Goal: Task Accomplishment & Management: Contribute content

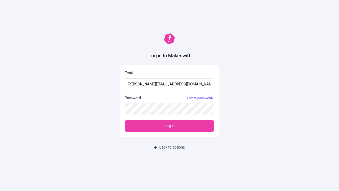
type input "[PERSON_NAME][EMAIL_ADDRESS][DOMAIN_NAME]"
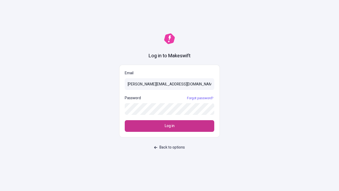
click at [169, 126] on span "Log in" at bounding box center [170, 126] width 10 height 6
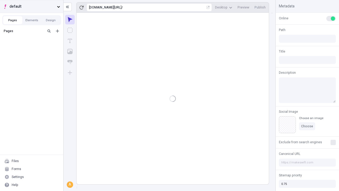
click at [31, 6] on span "default" at bounding box center [32, 7] width 45 height 6
type input "/deep-link-acidus"
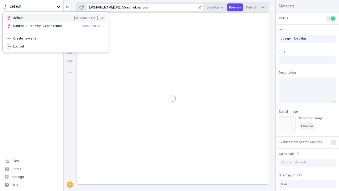
click at [74, 17] on div "qee9k4dy7d.staging.makeswift.site" at bounding box center [86, 18] width 24 height 4
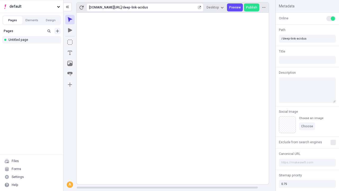
click at [57, 31] on icon "Add new" at bounding box center [57, 30] width 3 height 3
click at [33, 48] on div "Blank page" at bounding box center [33, 48] width 51 height 8
type input "/deep-link-solus"
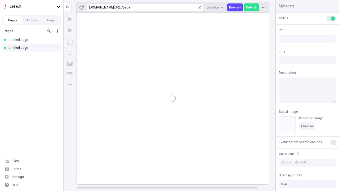
type input "/page"
